Goal: Check status: Check status

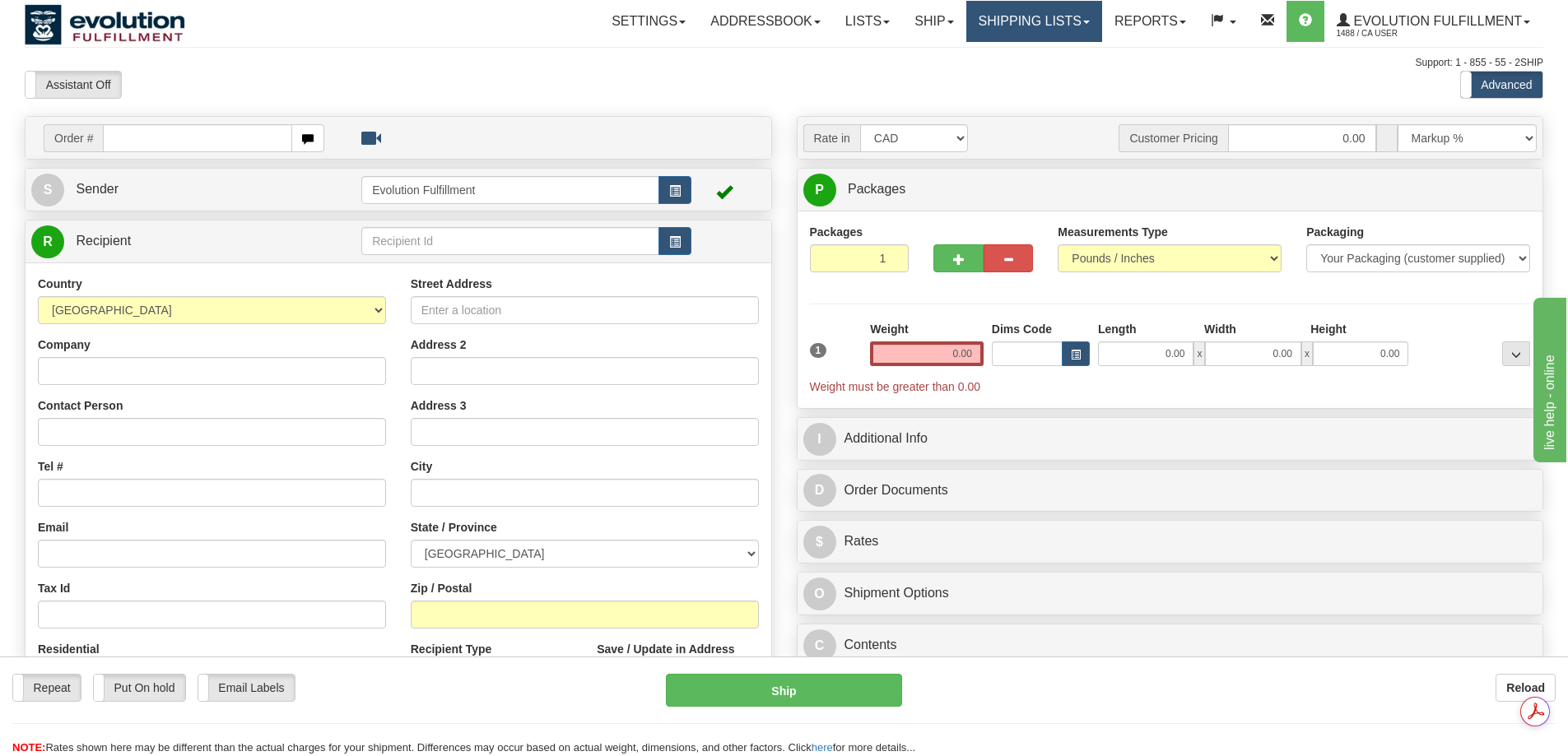
click at [1020, 19] on link "Shipping lists" at bounding box center [1034, 21] width 136 height 41
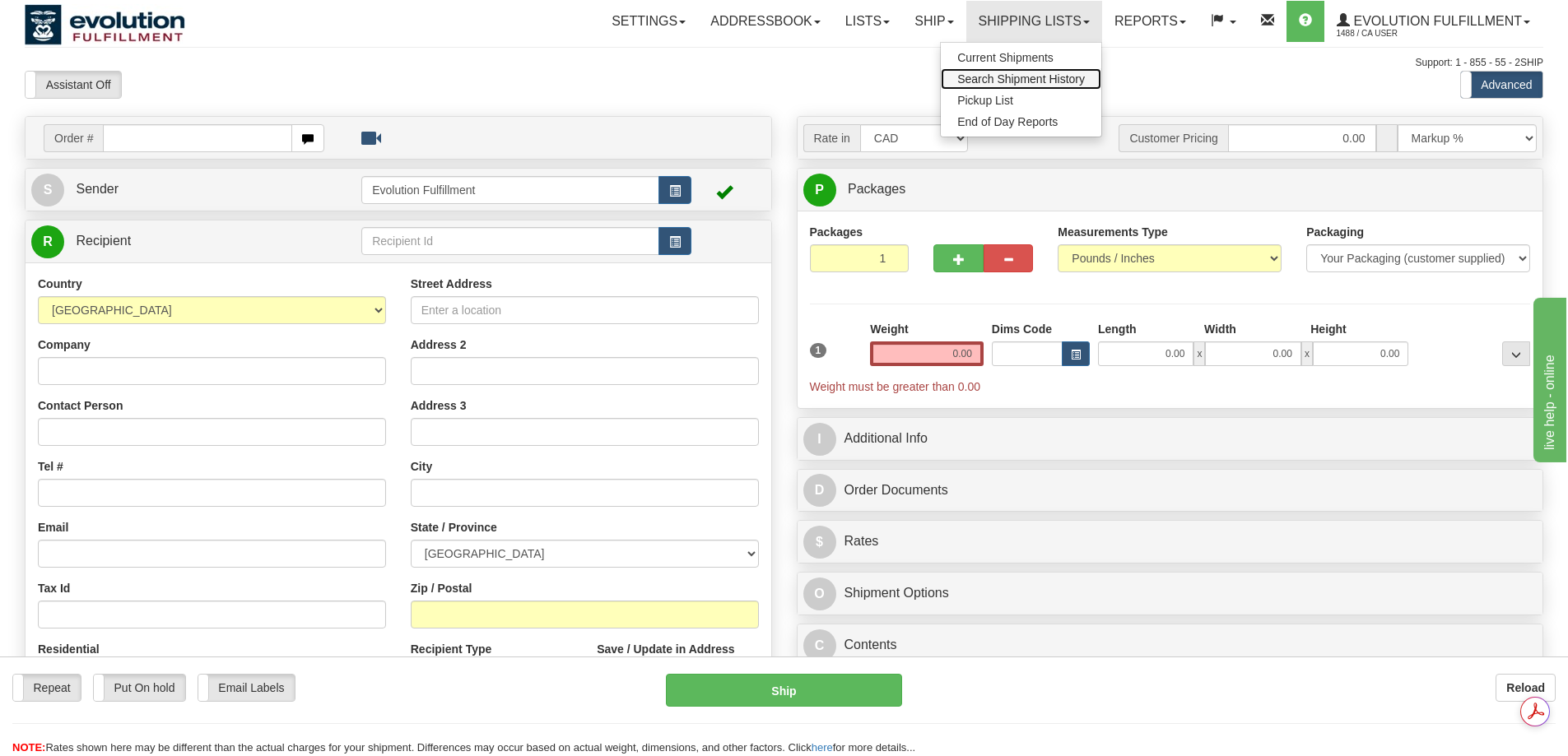
click at [1039, 84] on span "Search Shipment History" at bounding box center [1021, 79] width 127 height 14
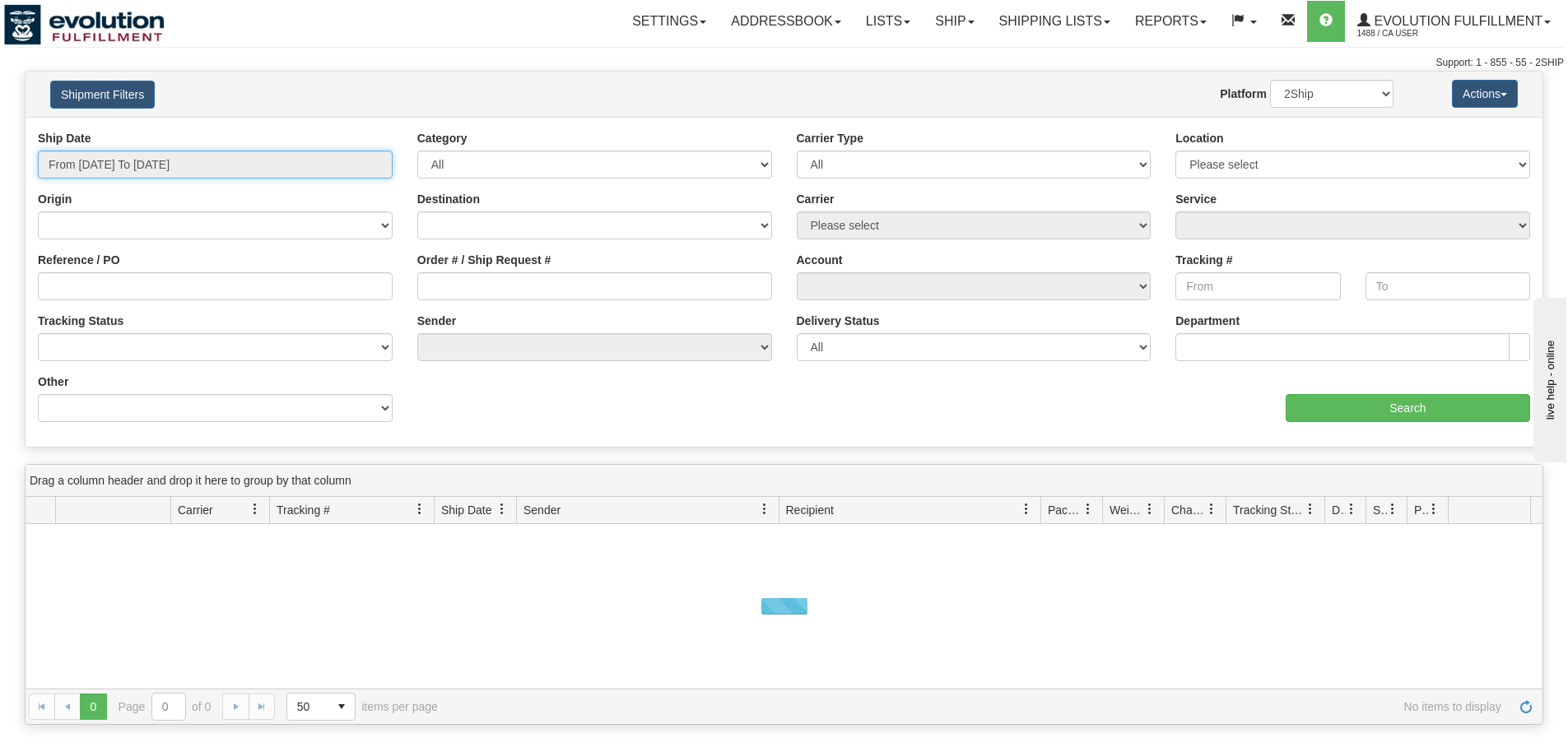
type input "[DATE]"
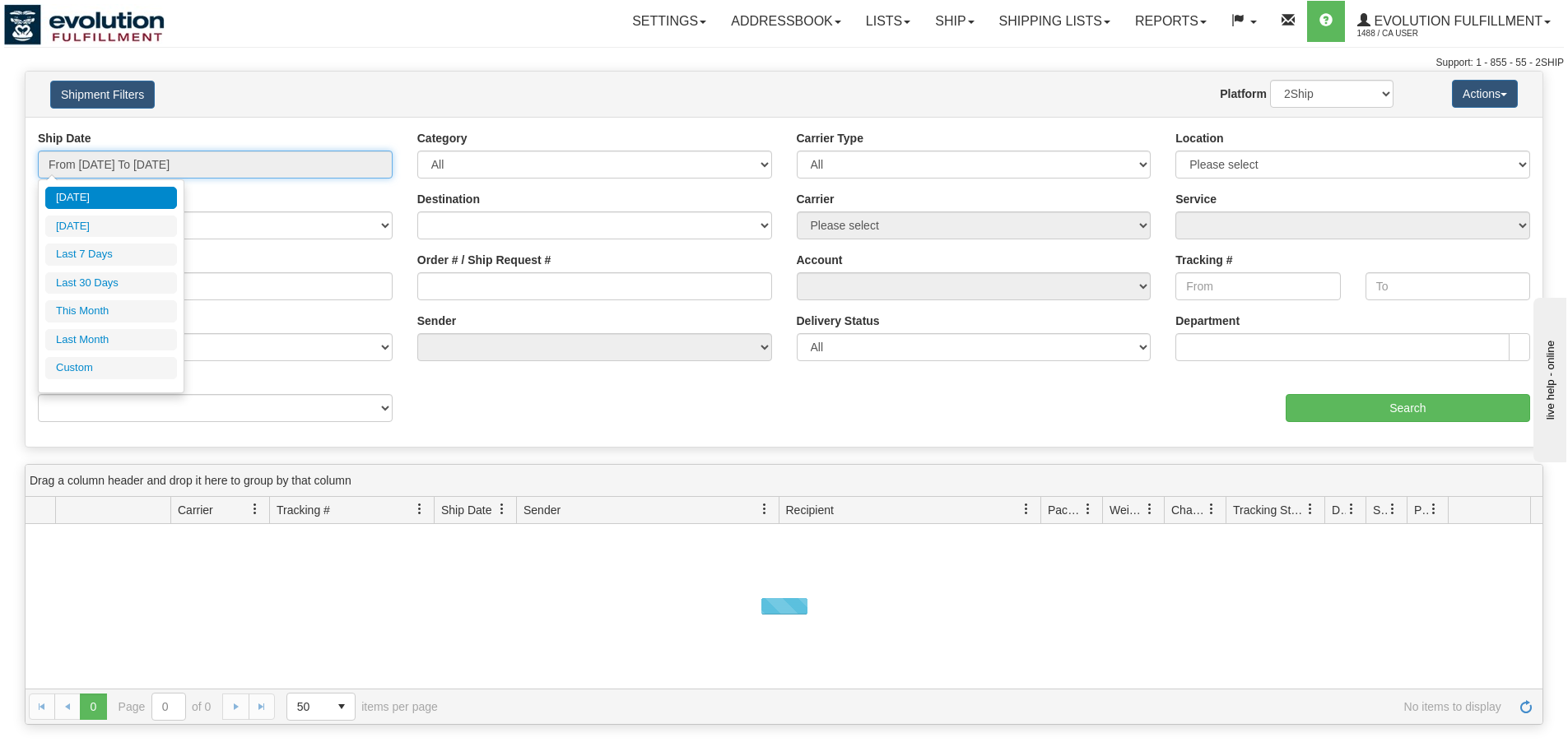
click at [181, 171] on input "From 09/16/2025 To 09/17/2025" at bounding box center [216, 164] width 355 height 28
click at [127, 378] on li "Custom" at bounding box center [110, 368] width 132 height 22
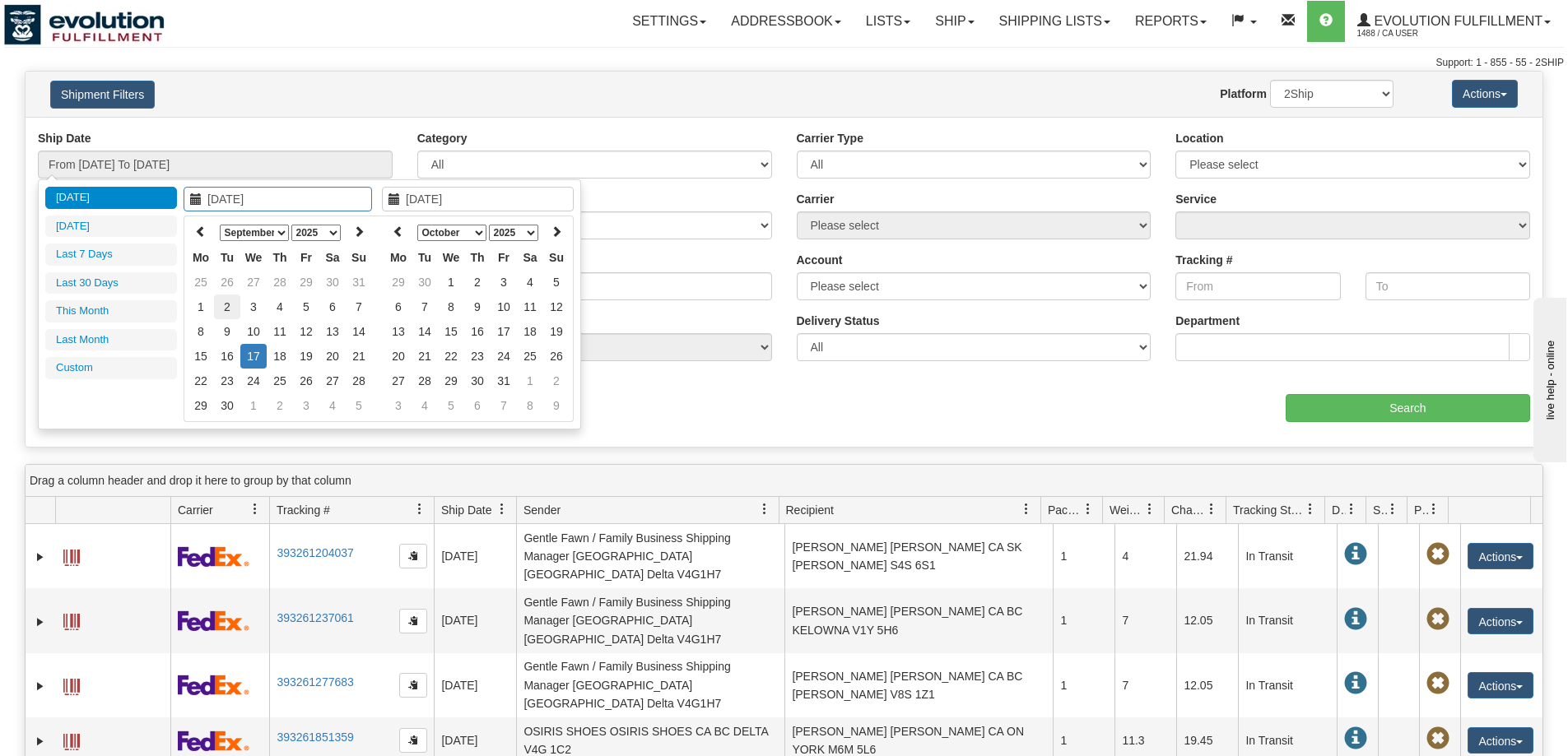
type input "08/01/2025"
type input "08/31/2025"
type input "09/08/2025"
type input "[DATE]"
click at [200, 231] on icon at bounding box center [201, 232] width 12 height 12
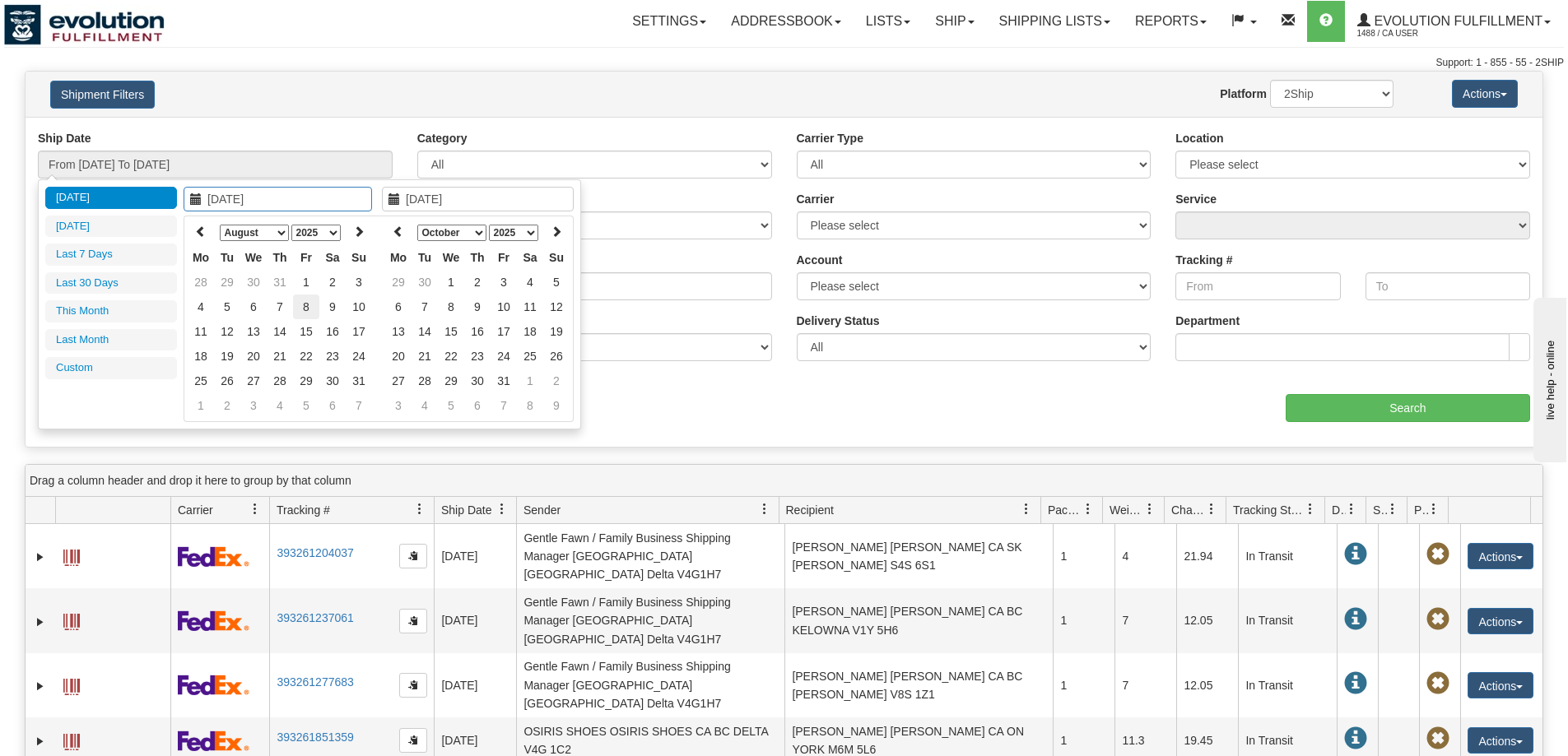
type input "08/08/2025"
click at [312, 299] on td "8" at bounding box center [306, 306] width 26 height 25
type input "08/08/2025"
click at [312, 299] on td "8" at bounding box center [306, 306] width 26 height 25
type input "From 08/08/2025 To 08/08/2025"
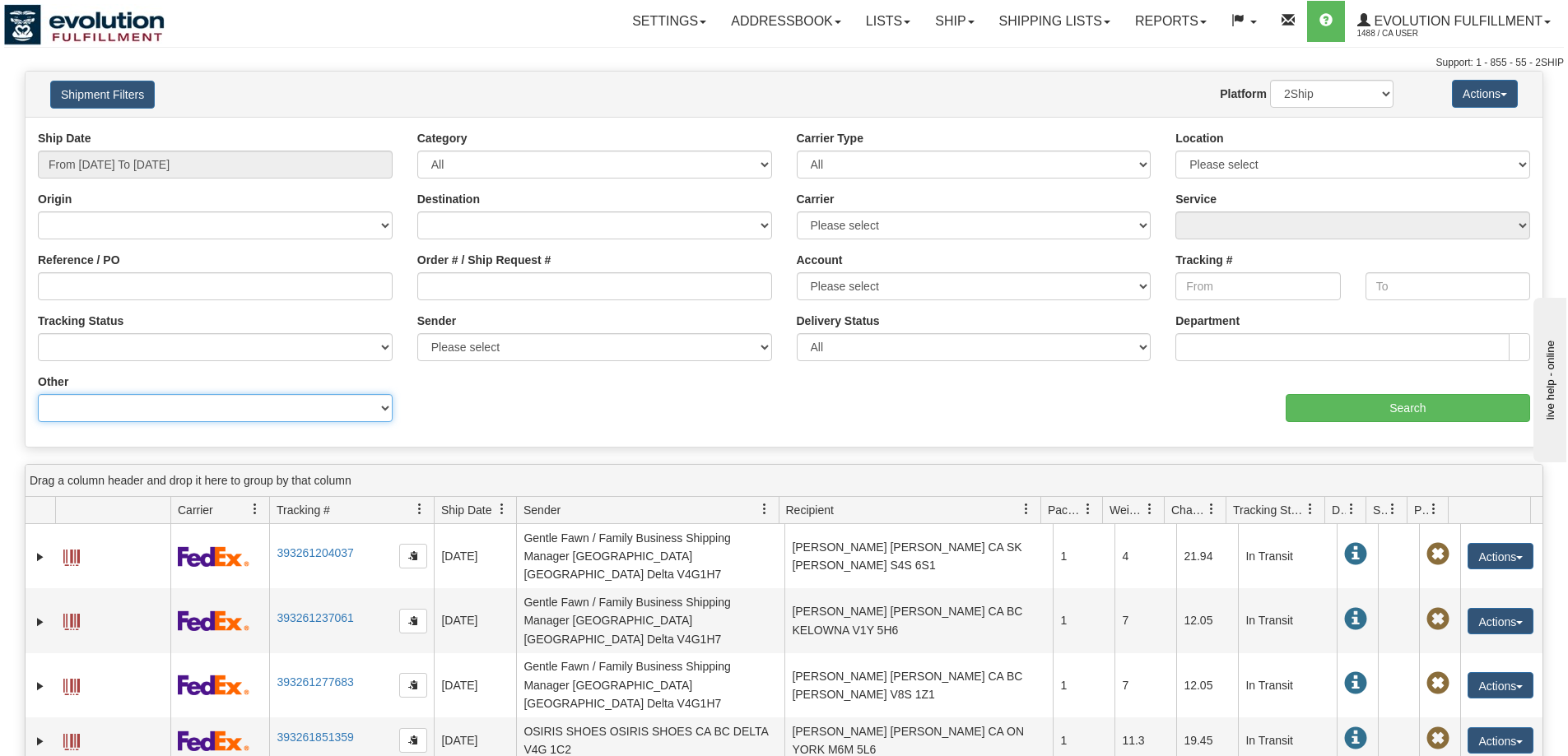
drag, startPoint x: 298, startPoint y: 406, endPoint x: 293, endPoint y: 396, distance: 11.2
click at [298, 406] on select "Billing Account # Billing Type BOL # (LTL) Commodity Or Documents Consolidation…" at bounding box center [216, 407] width 355 height 28
select select "Recipient_Company"
click at [38, 394] on select "Billing Account # Billing Type BOL # (LTL) Commodity Or Documents Consolidation…" at bounding box center [216, 407] width 355 height 28
click at [524, 400] on input "Value" at bounding box center [595, 407] width 355 height 28
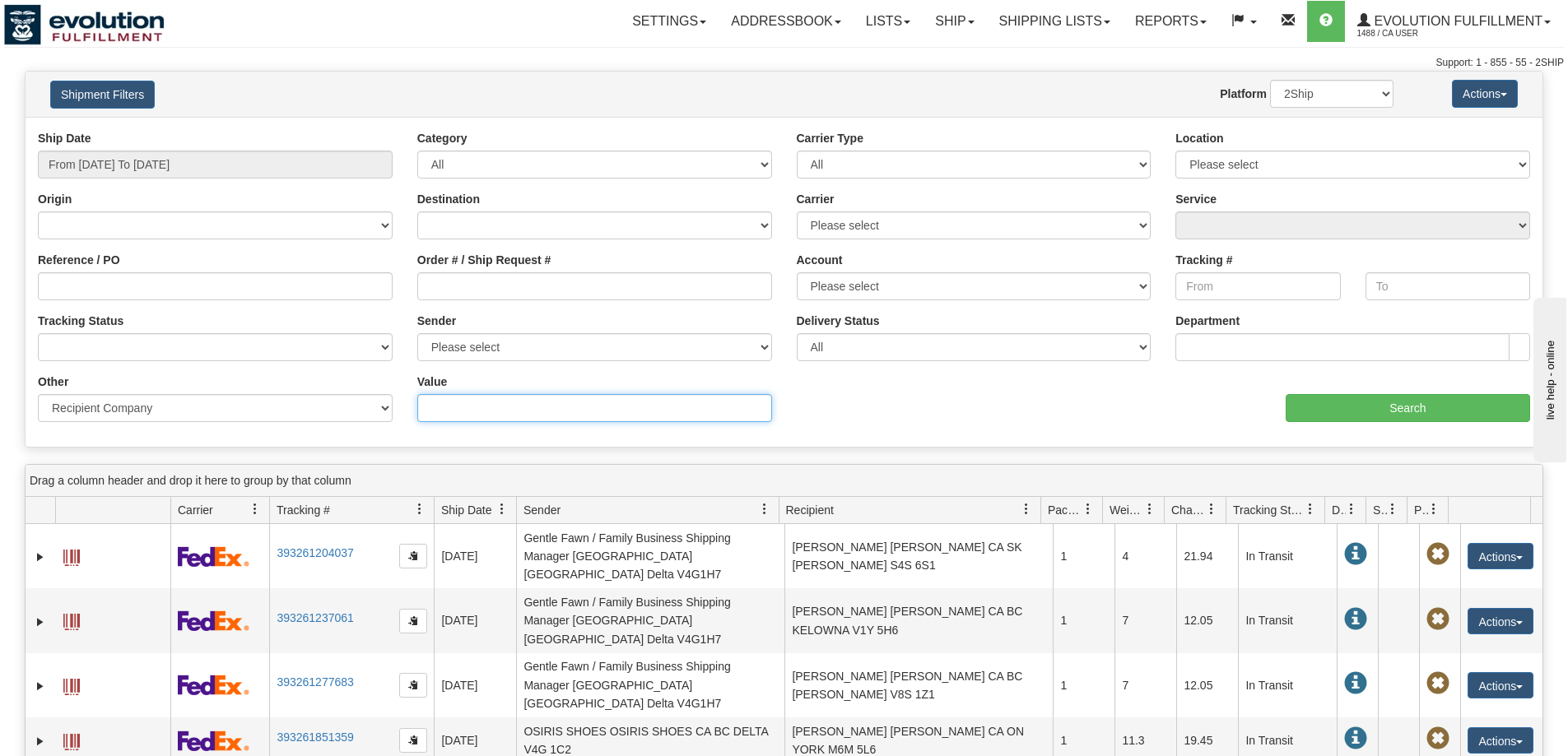
paste input "STEFAN HUNG"
type input "STEFAN HUNG"
click at [1315, 412] on input "Search" at bounding box center [1408, 407] width 244 height 28
